Goal: Book appointment/travel/reservation

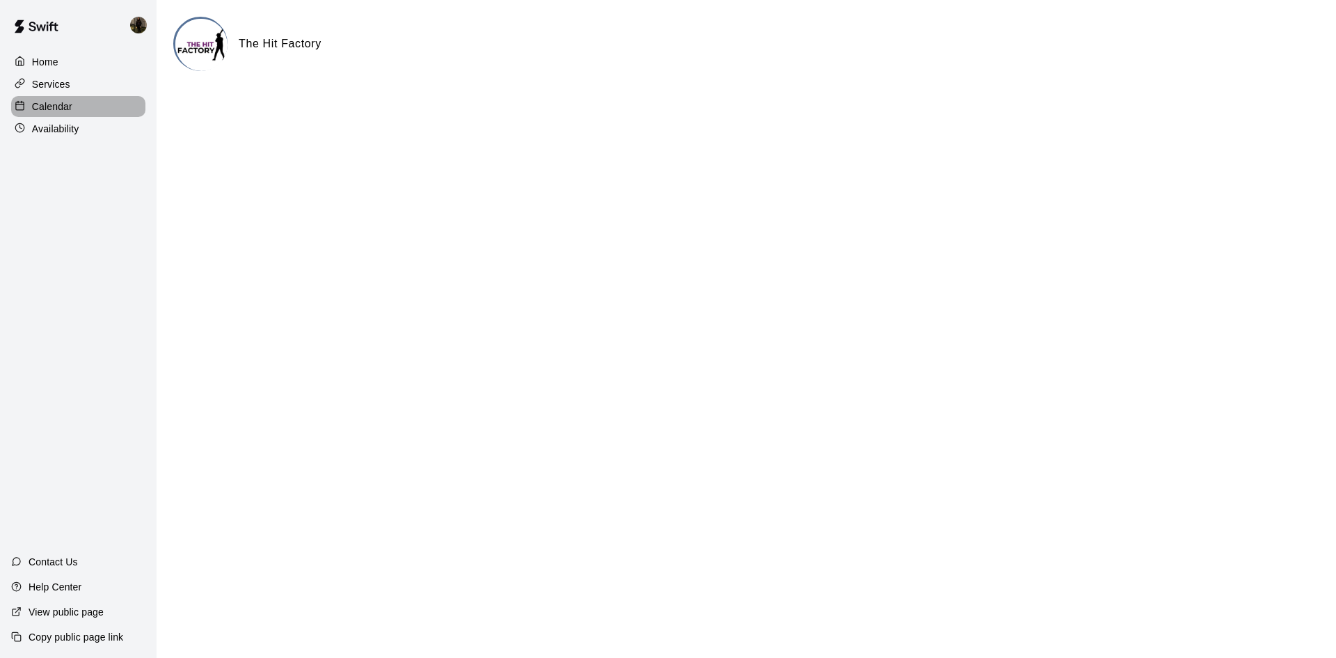
click at [38, 107] on p "Calendar" at bounding box center [52, 107] width 40 height 14
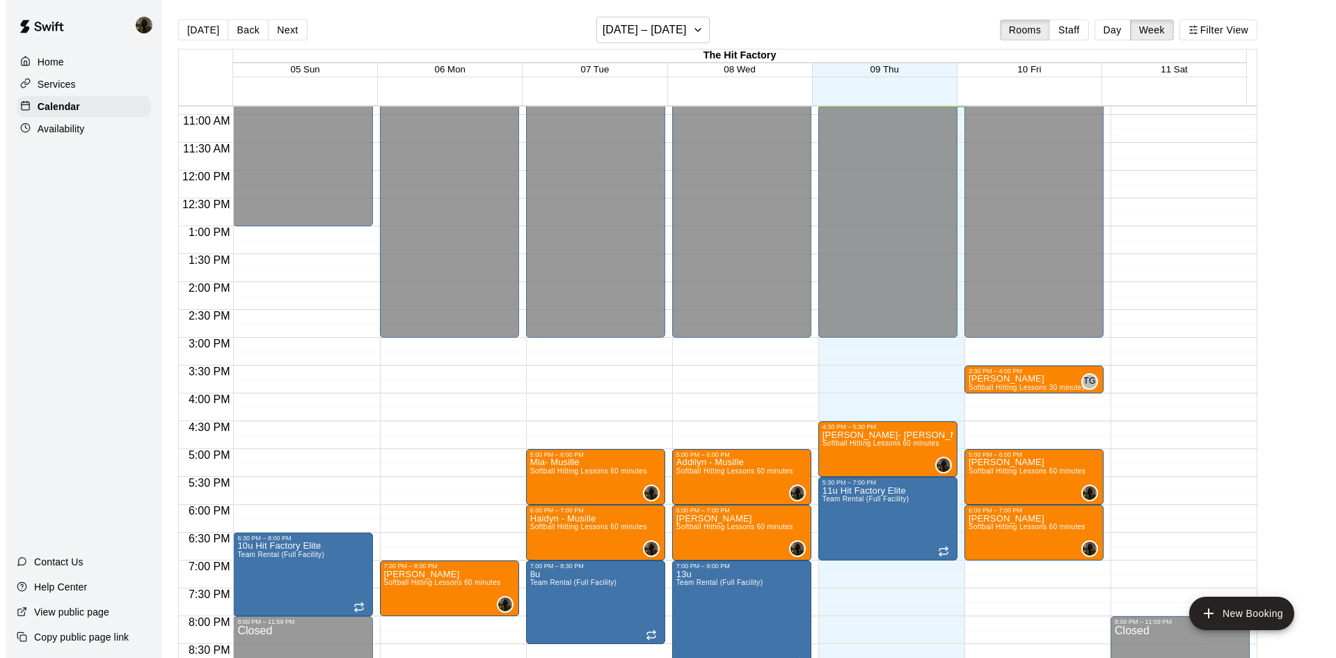
scroll to position [743, 0]
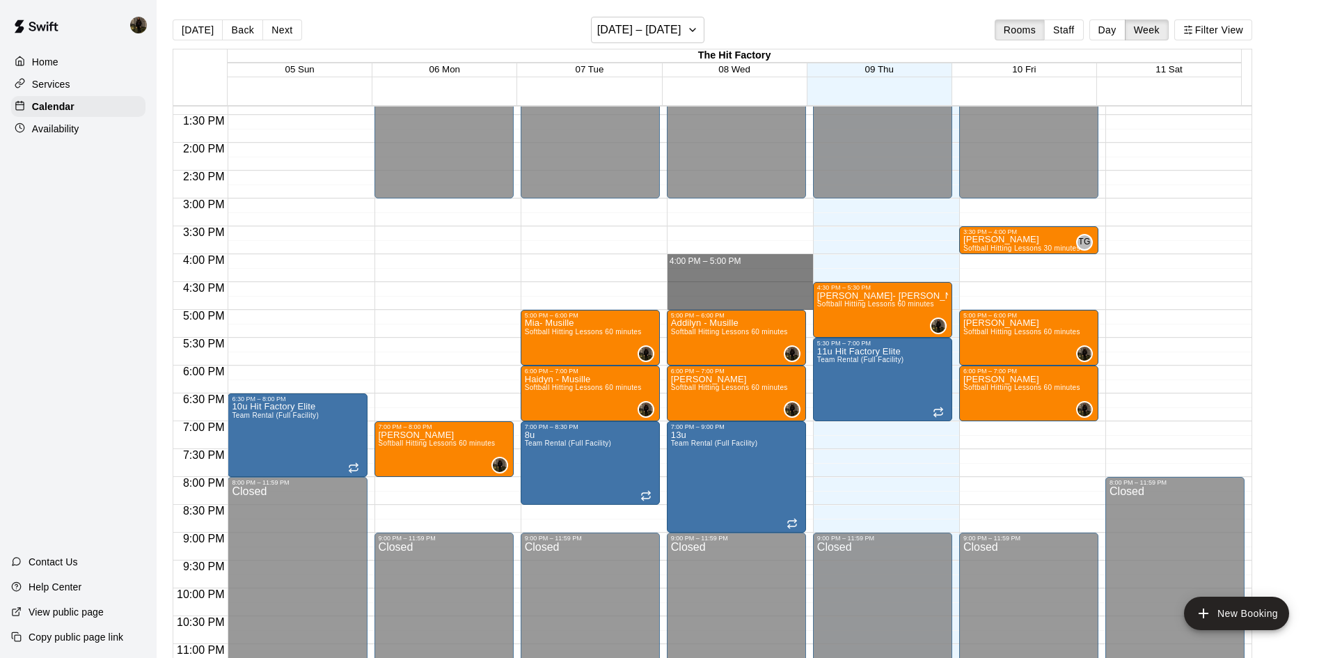
drag, startPoint x: 704, startPoint y: 256, endPoint x: 704, endPoint y: 302, distance: 45.9
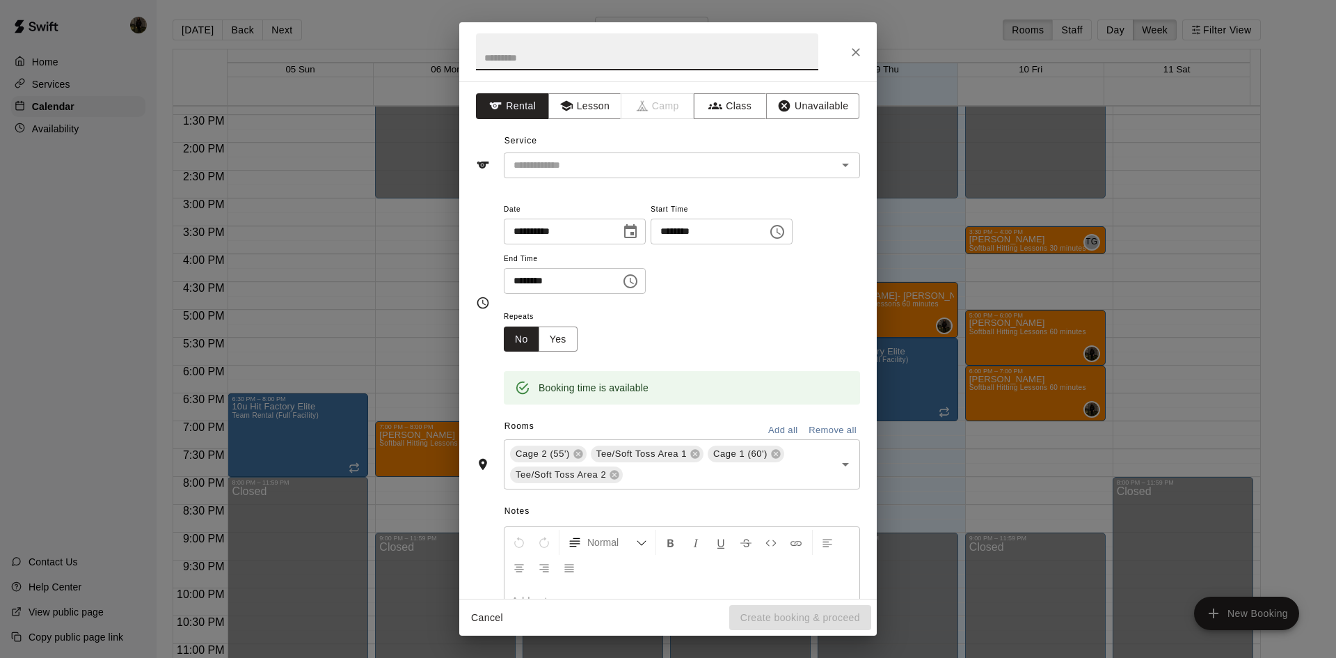
click at [655, 61] on input "text" at bounding box center [647, 51] width 342 height 37
type input "**********"
click at [600, 107] on button "Lesson" at bounding box center [584, 106] width 73 height 26
click at [614, 159] on input "text" at bounding box center [661, 165] width 307 height 17
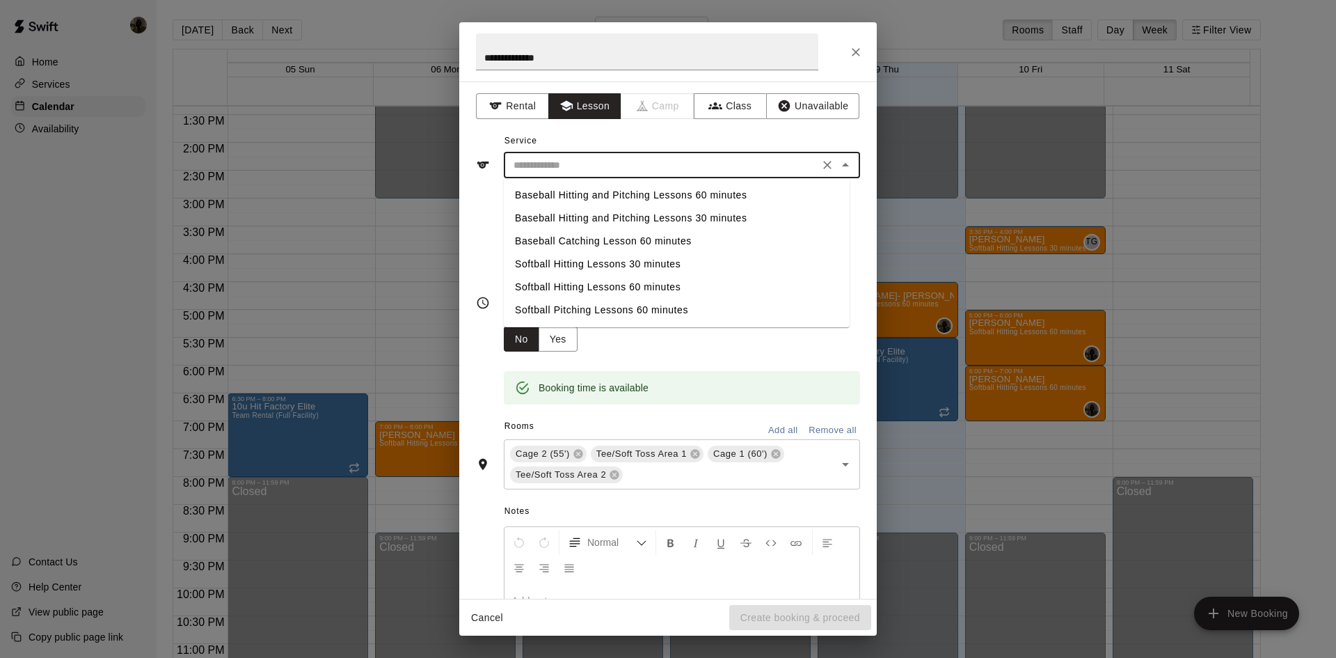
click at [614, 286] on li "Softball Hitting Lessons 60 minutes" at bounding box center [677, 287] width 346 height 23
type input "**********"
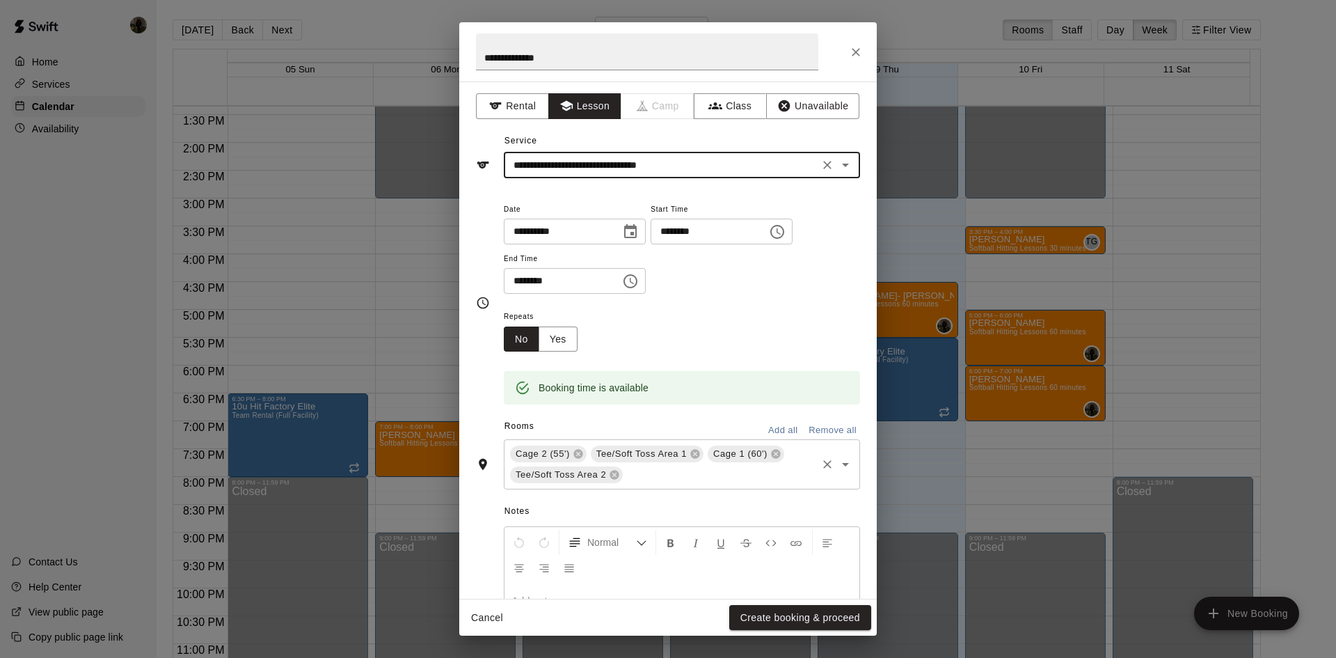
click at [696, 455] on icon at bounding box center [695, 453] width 11 height 11
click at [656, 454] on icon at bounding box center [658, 454] width 9 height 9
click at [692, 452] on icon at bounding box center [694, 454] width 9 height 9
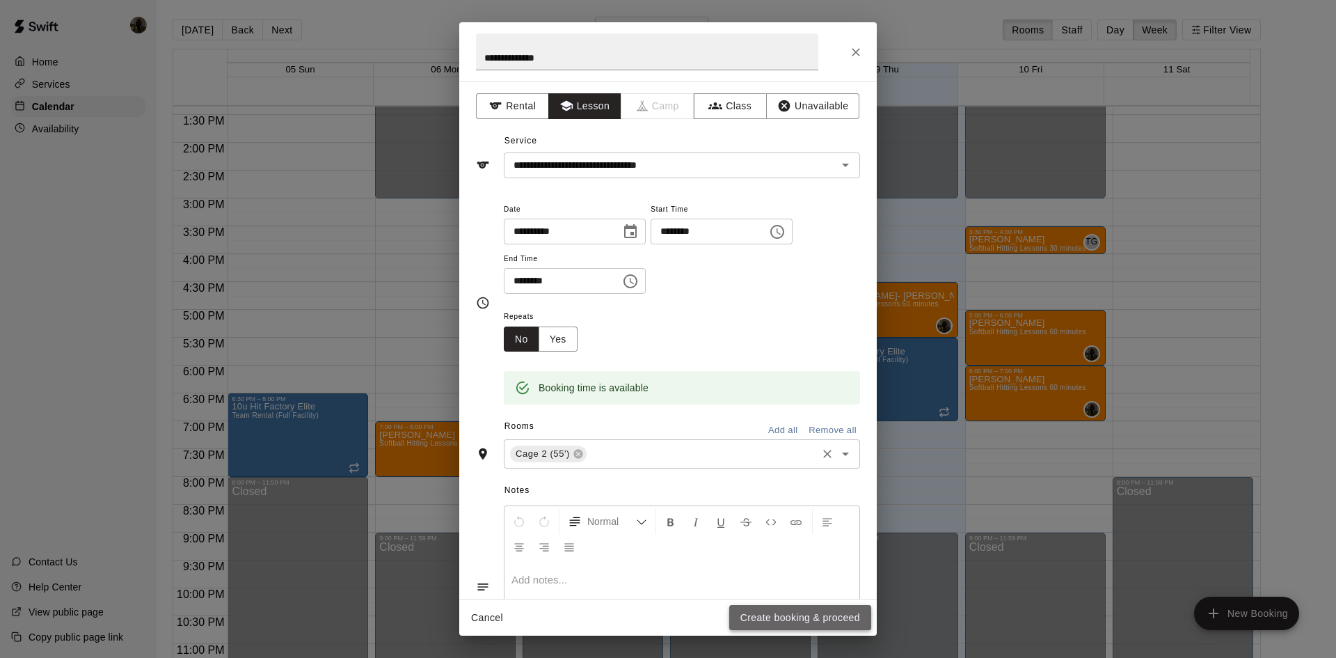
click at [773, 625] on button "Create booking & proceed" at bounding box center [800, 618] width 142 height 26
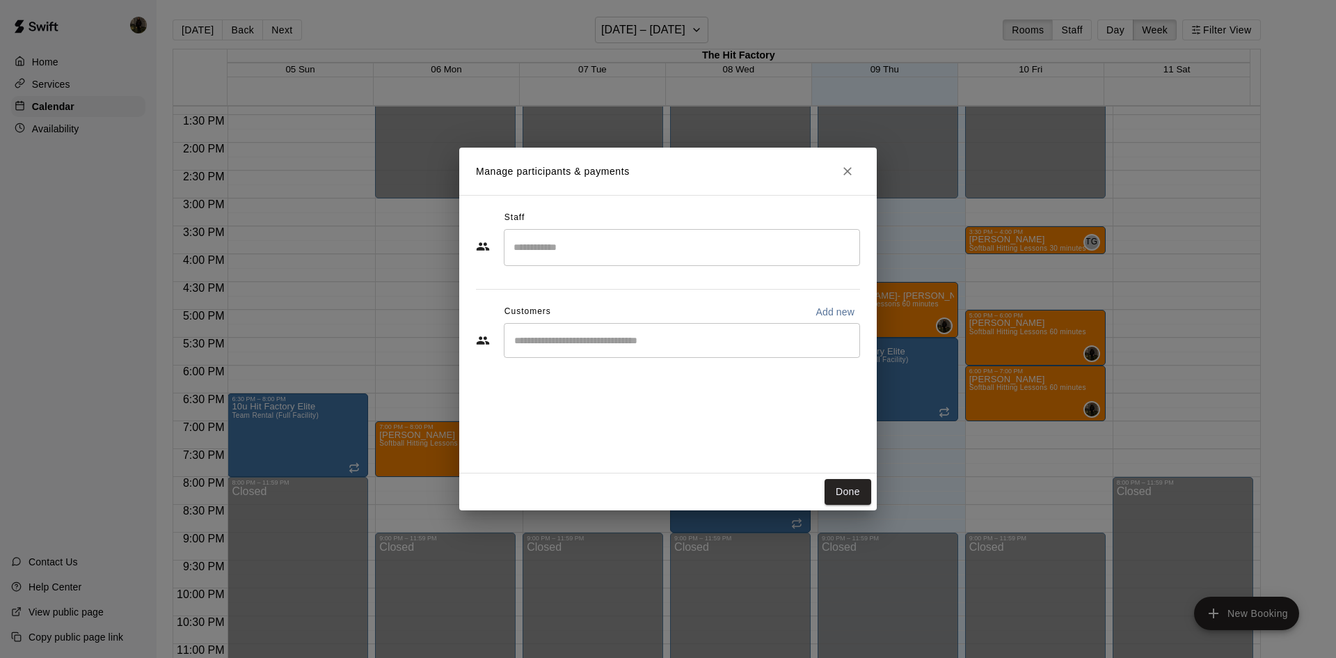
click at [573, 258] on input "Search staff" at bounding box center [682, 247] width 344 height 24
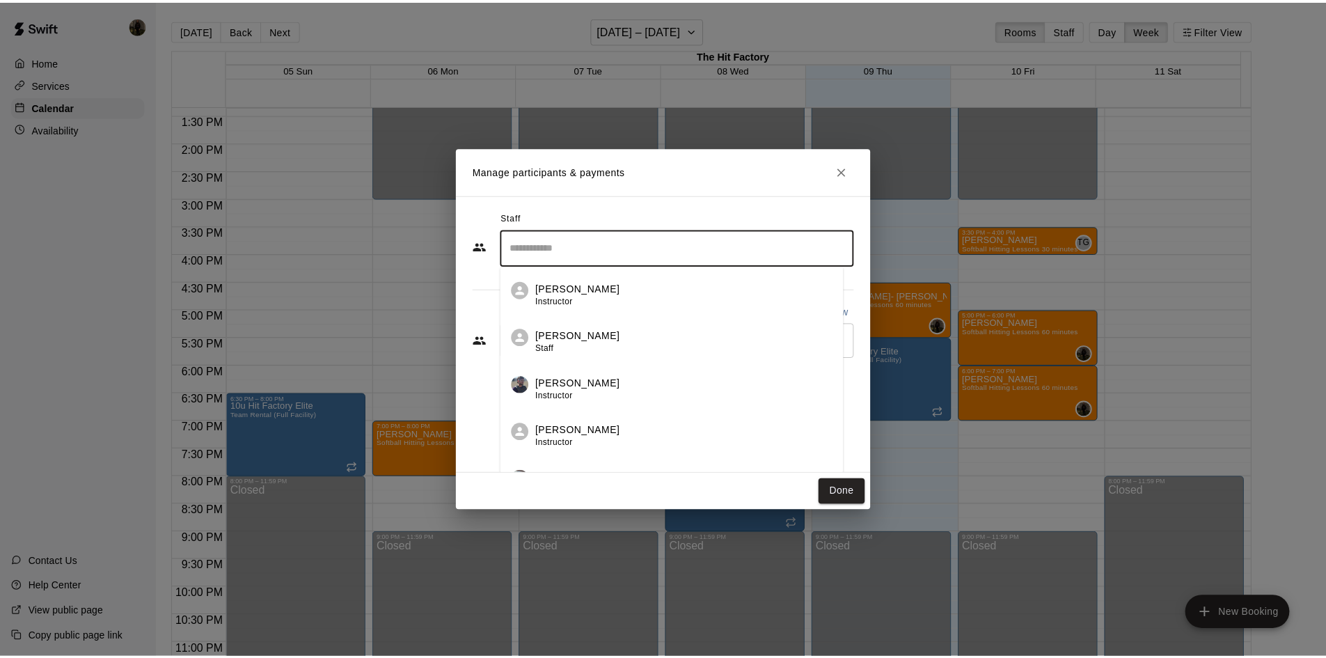
scroll to position [139, 0]
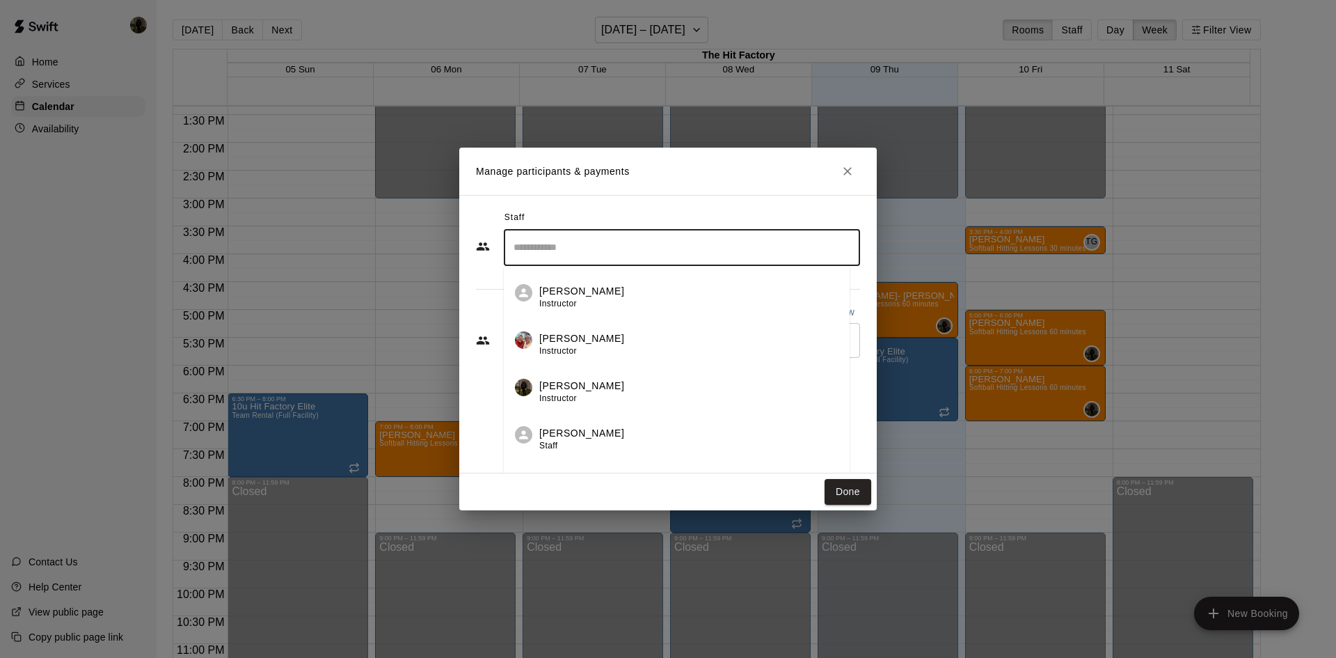
click at [623, 373] on li "Lindsay Musille Instructor" at bounding box center [677, 386] width 346 height 47
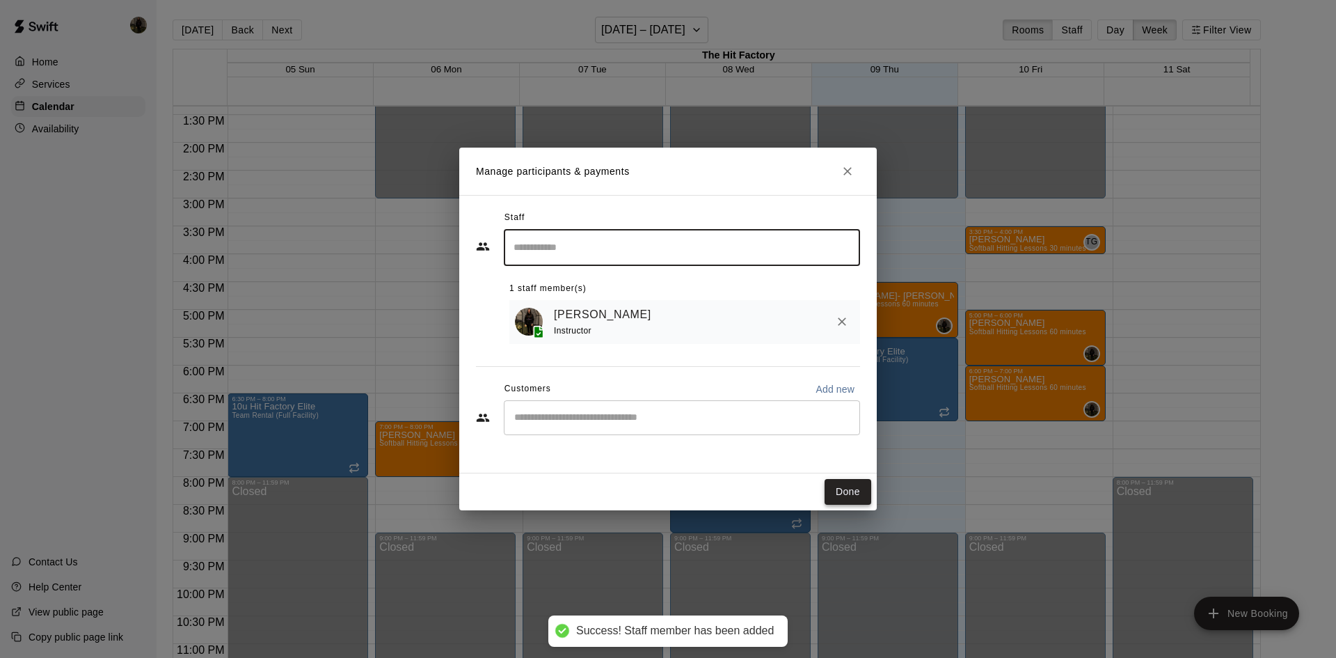
click at [854, 486] on button "Done" at bounding box center [848, 492] width 47 height 26
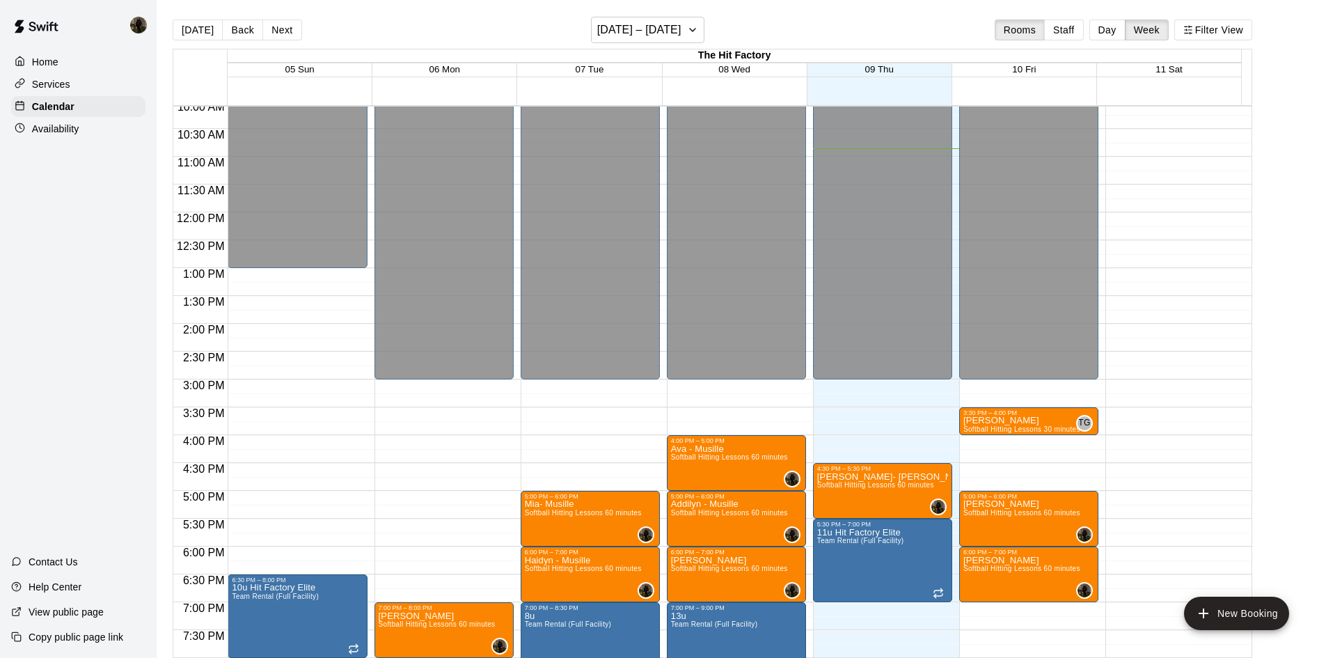
scroll to position [771, 0]
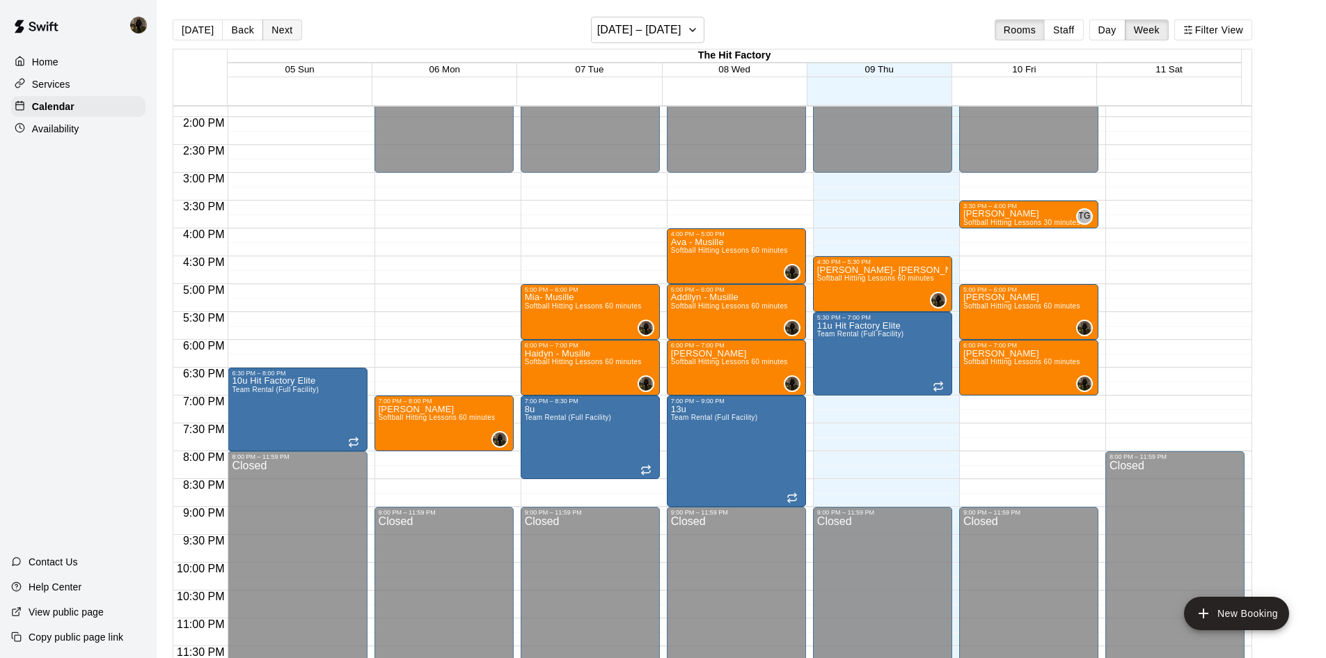
click at [273, 29] on button "Next" at bounding box center [281, 29] width 39 height 21
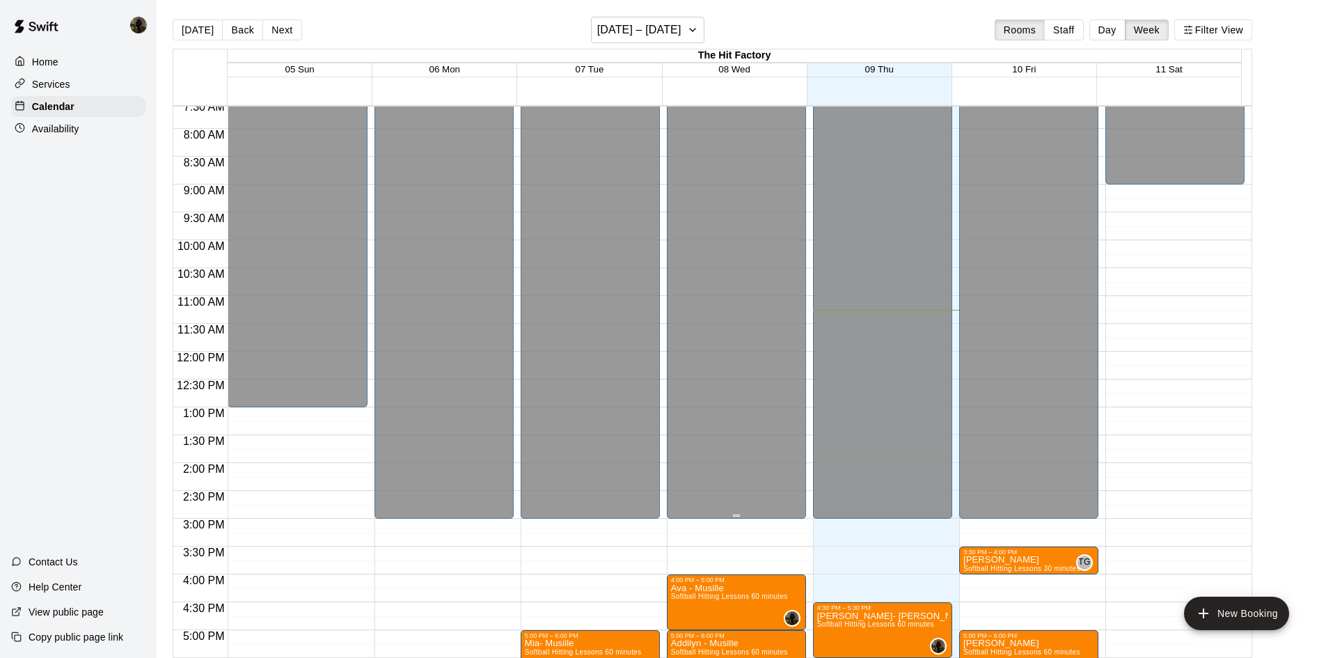
scroll to position [771, 0]
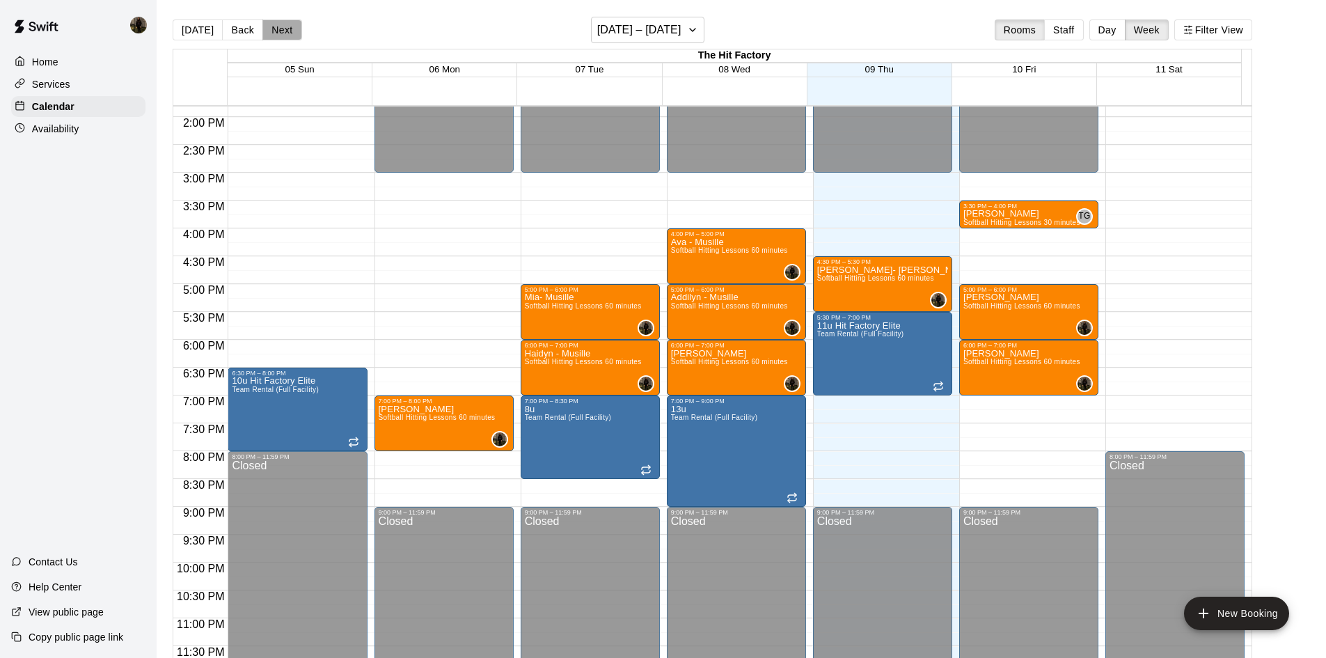
click at [282, 26] on button "Next" at bounding box center [281, 29] width 39 height 21
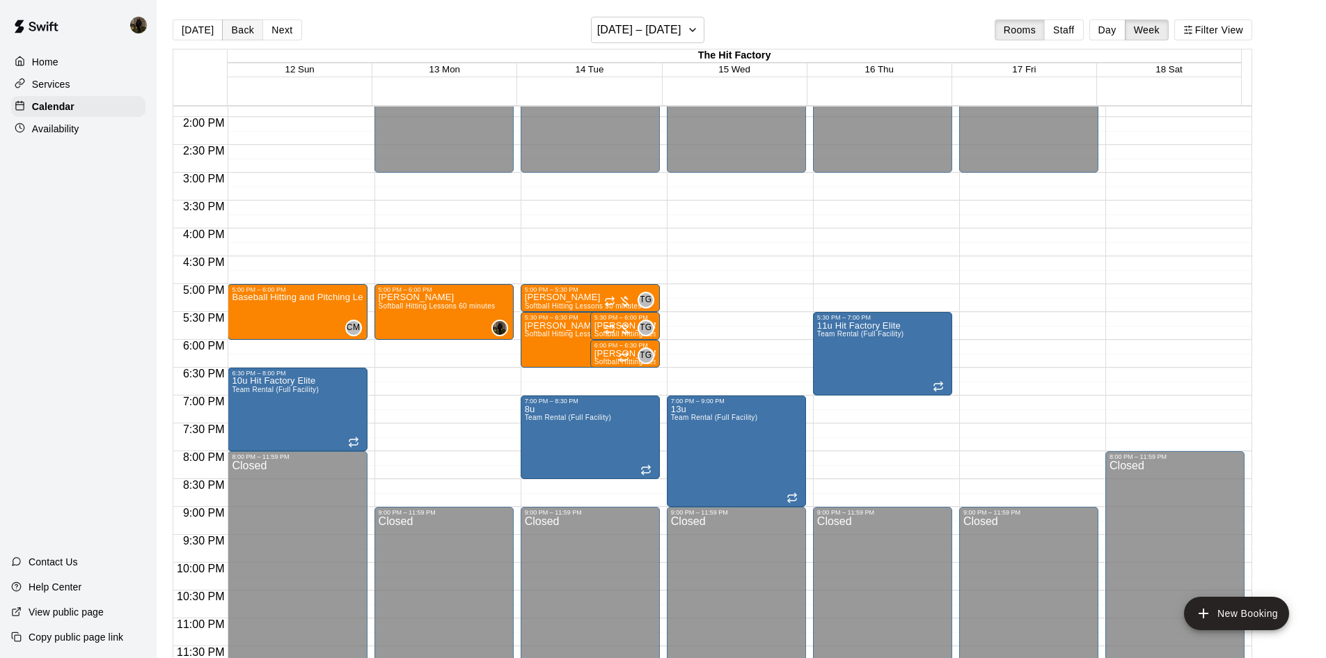
click at [232, 30] on button "Back" at bounding box center [242, 29] width 41 height 21
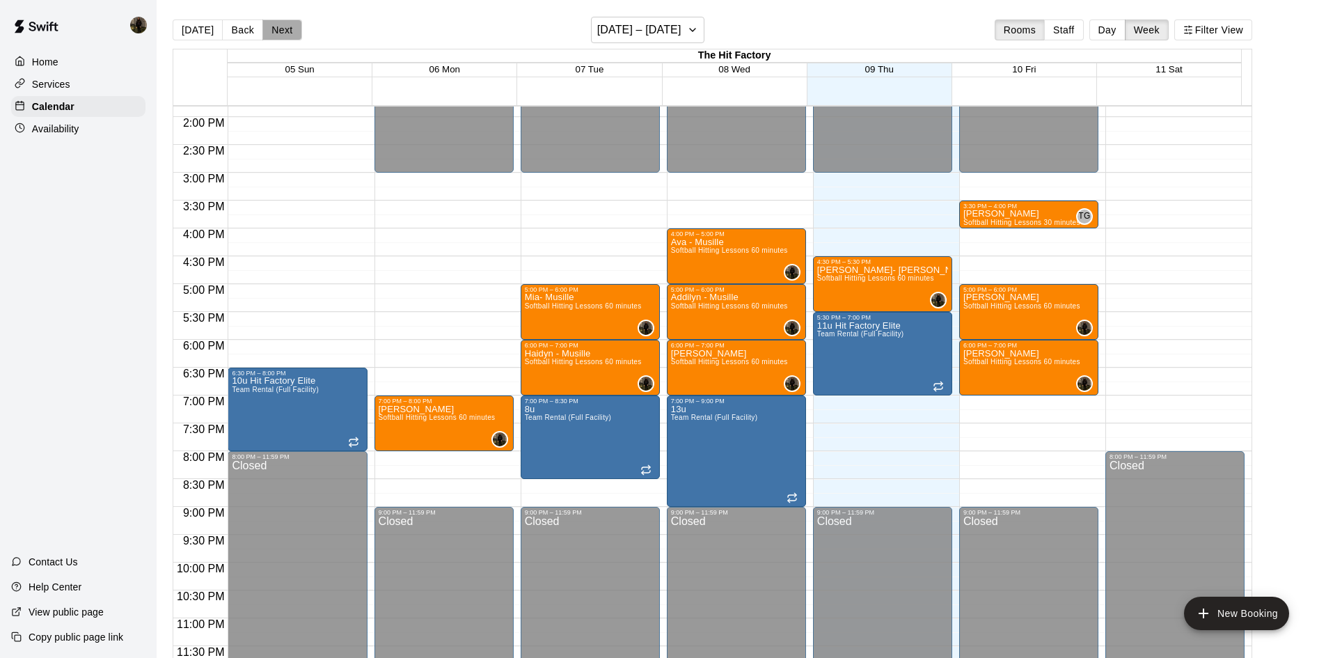
click at [266, 29] on button "Next" at bounding box center [281, 29] width 39 height 21
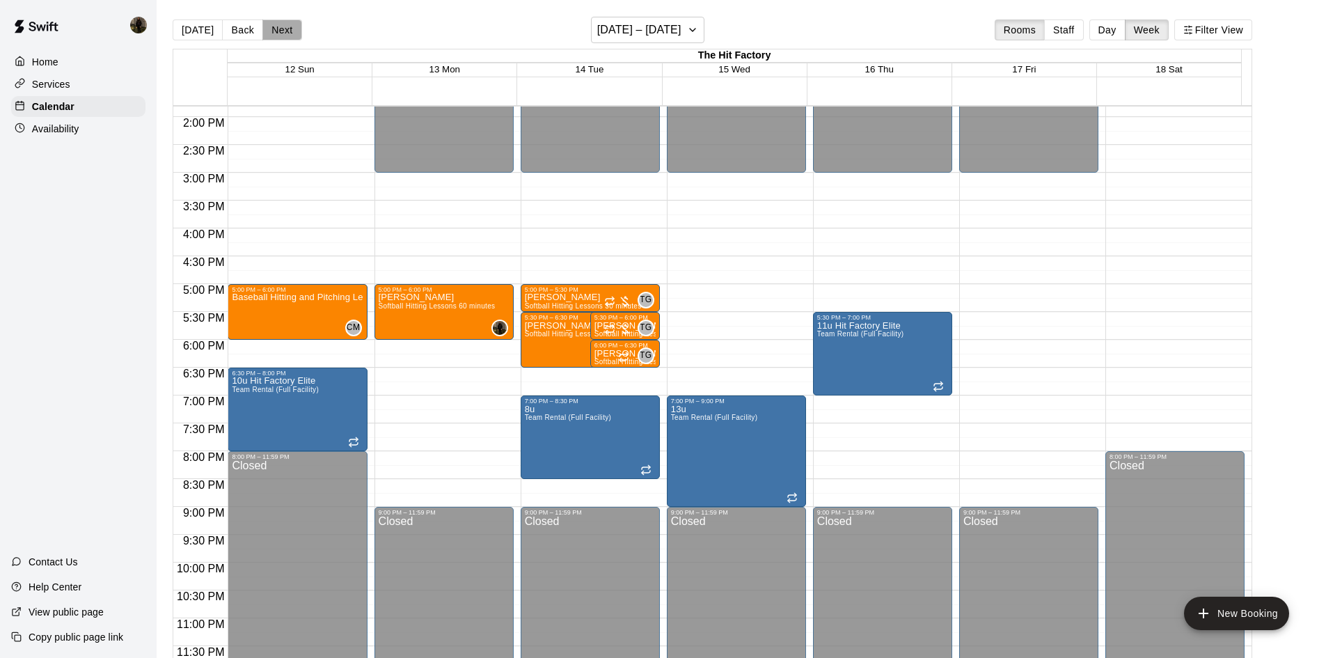
click at [268, 29] on button "Next" at bounding box center [281, 29] width 39 height 21
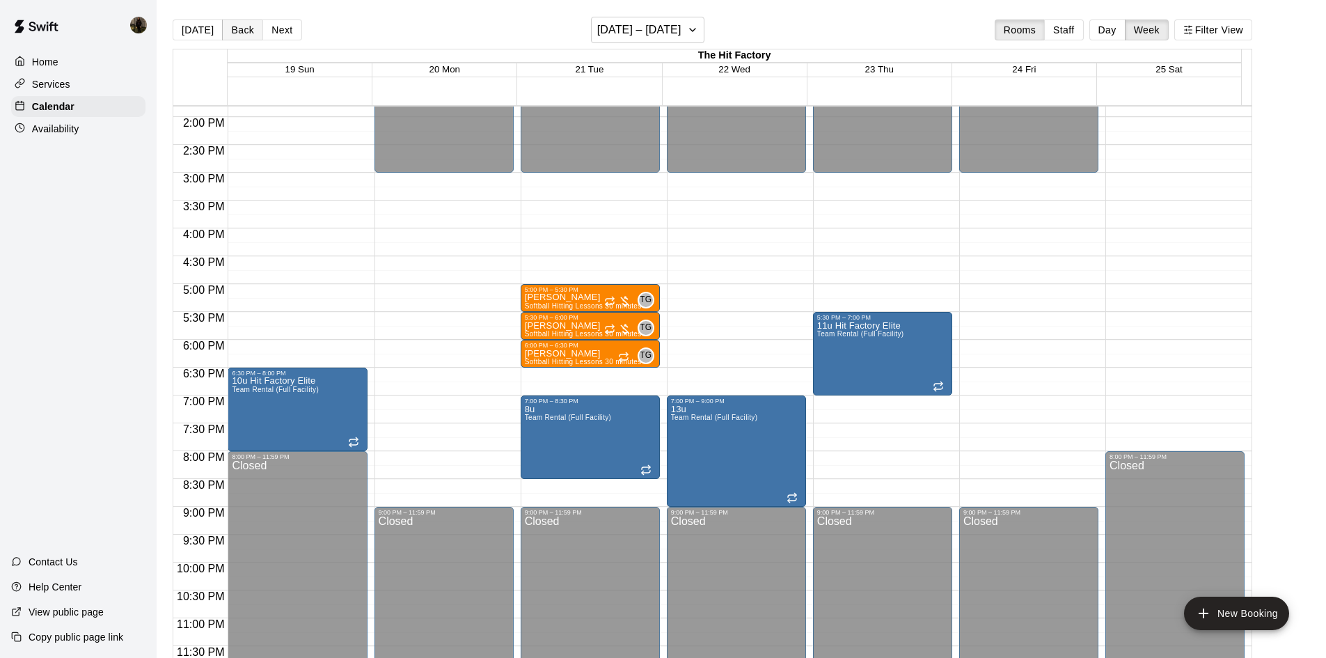
click at [243, 31] on button "Back" at bounding box center [242, 29] width 41 height 21
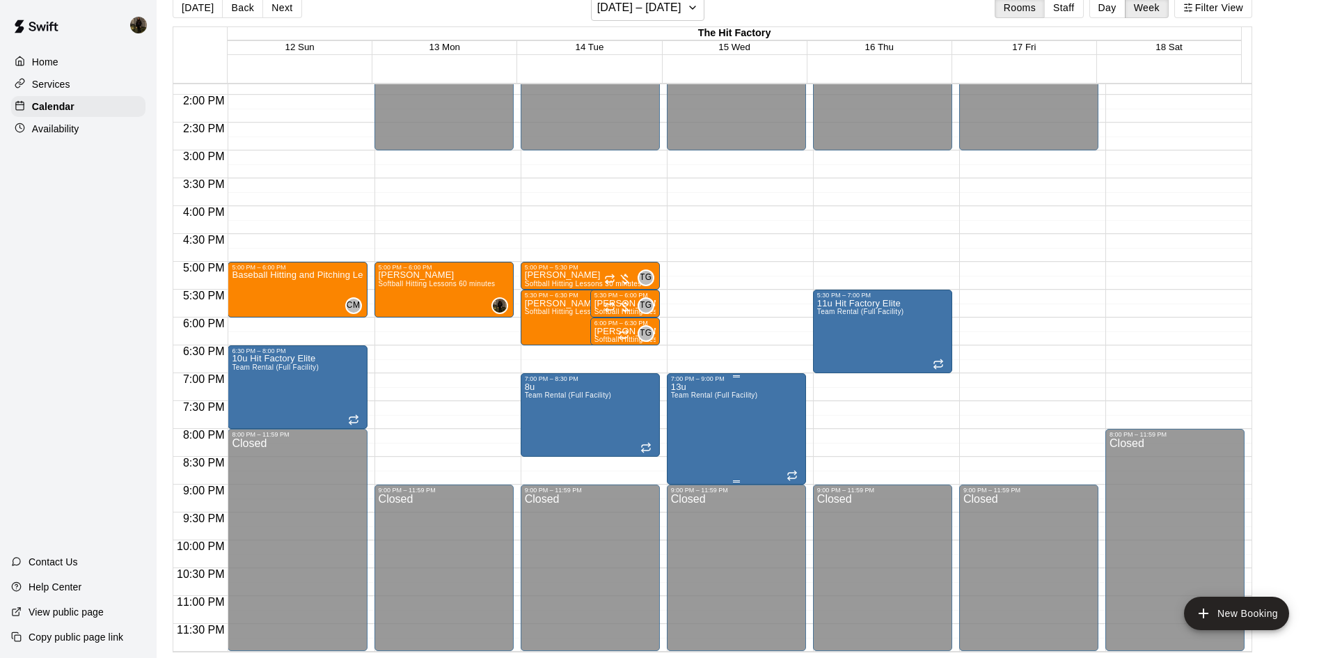
scroll to position [0, 0]
